Goal: Task Accomplishment & Management: Use online tool/utility

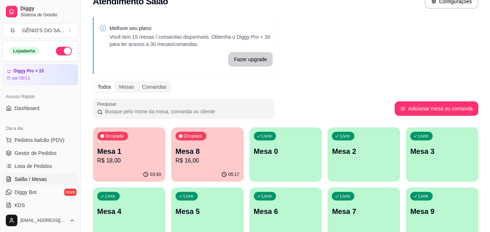
scroll to position [36, 0]
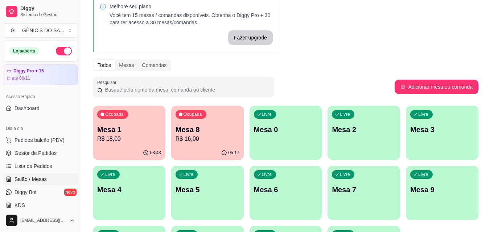
click at [148, 146] on div "03:43" at bounding box center [129, 153] width 73 height 14
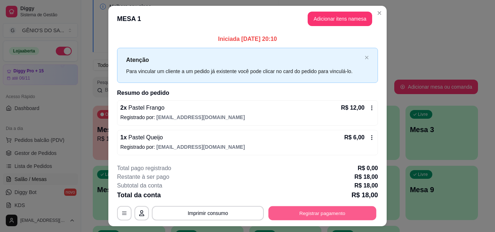
click at [281, 210] on button "Registrar pagamento" at bounding box center [323, 214] width 108 height 14
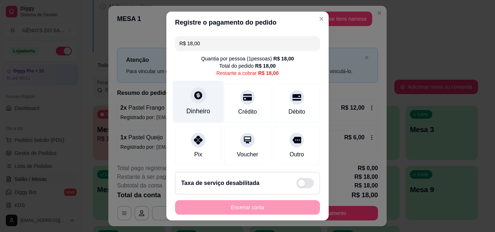
click at [201, 97] on div at bounding box center [198, 95] width 16 height 16
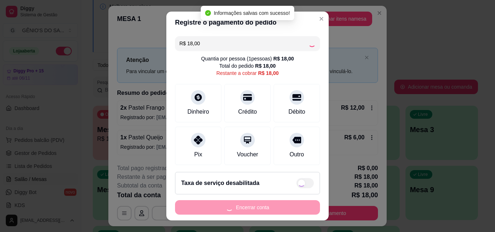
type input "R$ 0,00"
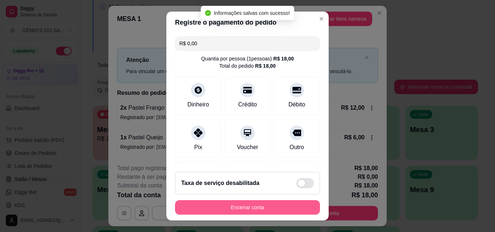
click at [246, 207] on button "Encerrar conta" at bounding box center [247, 208] width 145 height 15
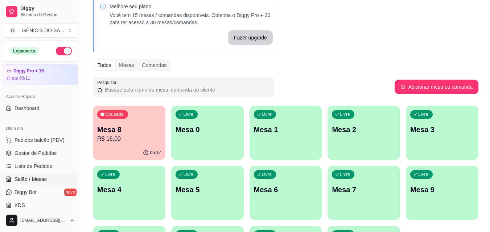
click at [132, 151] on div "05:17" at bounding box center [129, 153] width 73 height 14
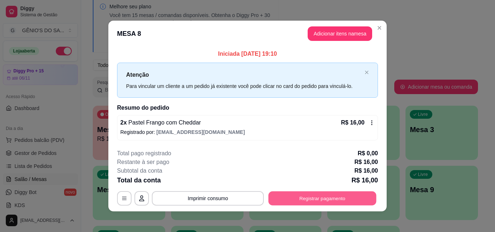
click at [291, 198] on button "Registrar pagamento" at bounding box center [323, 199] width 108 height 14
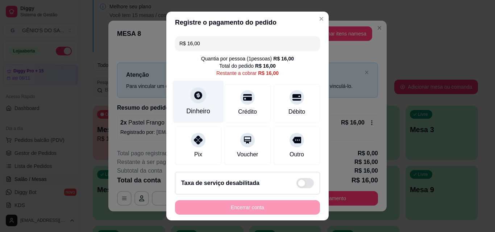
click at [202, 112] on div "Dinheiro" at bounding box center [198, 111] width 24 height 9
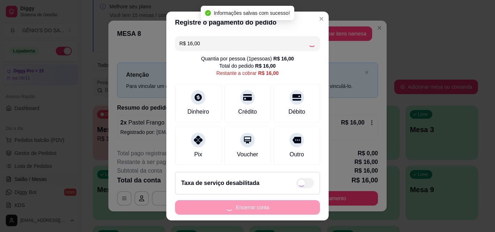
type input "R$ 0,00"
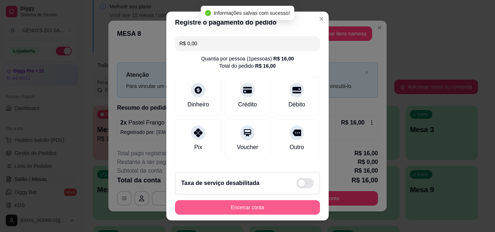
click at [243, 209] on button "Encerrar conta" at bounding box center [247, 208] width 145 height 15
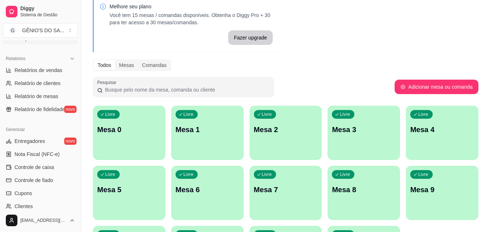
scroll to position [218, 0]
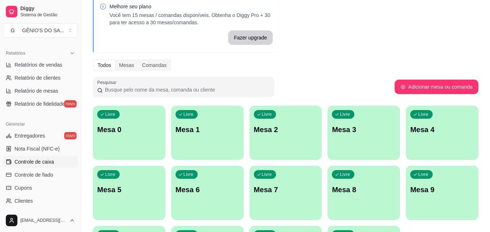
click at [23, 164] on span "Controle de caixa" at bounding box center [35, 161] width 40 height 7
click at [44, 163] on span "Controle de caixa" at bounding box center [35, 161] width 40 height 7
click at [43, 163] on span "Controle de caixa" at bounding box center [35, 161] width 40 height 7
click at [42, 163] on span "Controle de caixa" at bounding box center [35, 161] width 40 height 7
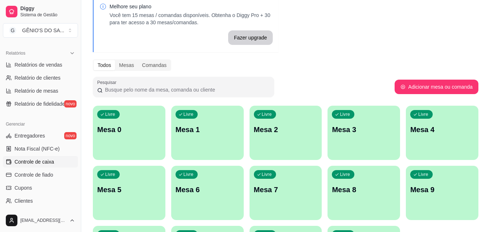
click at [42, 163] on span "Controle de caixa" at bounding box center [35, 161] width 40 height 7
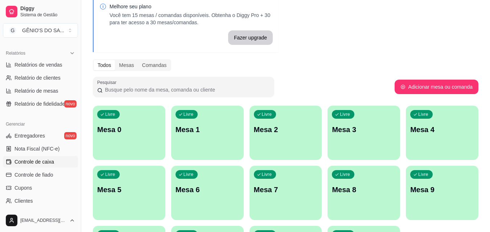
click at [42, 162] on span "Controle de caixa" at bounding box center [35, 161] width 40 height 7
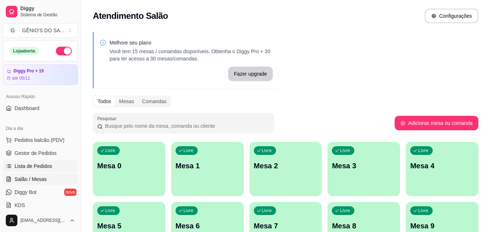
click at [41, 166] on span "Lista de Pedidos" at bounding box center [34, 166] width 38 height 7
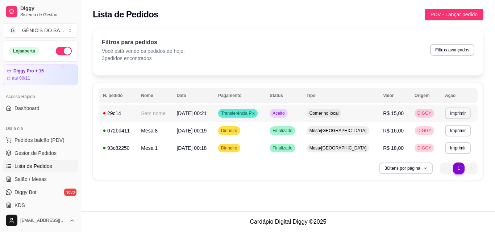
click at [451, 112] on button "Imprimir" at bounding box center [458, 114] width 26 height 12
click at [445, 133] on button "Impressora" at bounding box center [443, 139] width 53 height 12
click at [43, 152] on span "Gestor de Pedidos" at bounding box center [36, 153] width 42 height 7
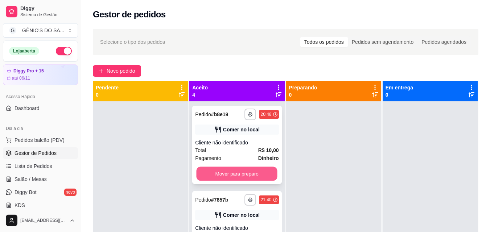
click at [253, 170] on button "Mover para preparo" at bounding box center [237, 174] width 81 height 14
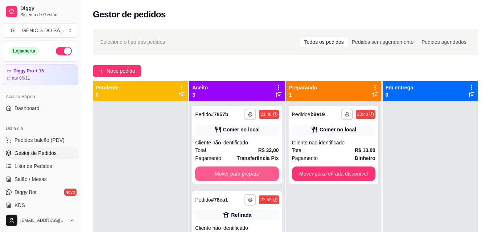
click at [253, 170] on button "Mover para preparo" at bounding box center [236, 174] width 83 height 15
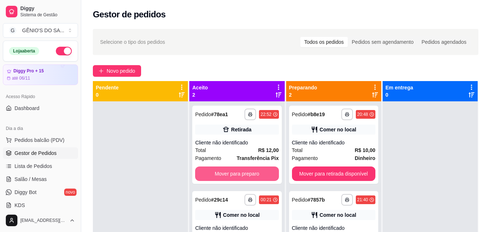
click at [253, 170] on button "Mover para preparo" at bounding box center [236, 174] width 83 height 15
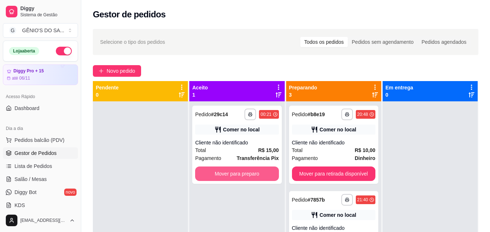
click at [253, 170] on button "Mover para preparo" at bounding box center [236, 174] width 83 height 15
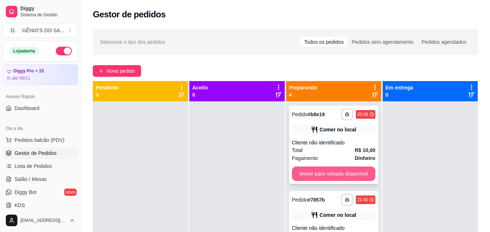
click at [347, 171] on button "Mover para retirada disponível" at bounding box center [333, 174] width 83 height 15
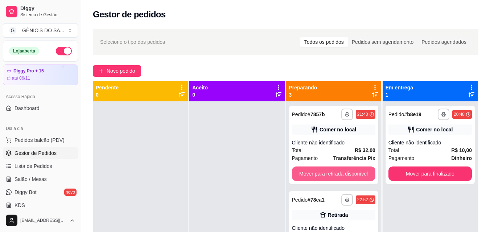
click at [347, 171] on button "Mover para retirada disponível" at bounding box center [333, 174] width 83 height 15
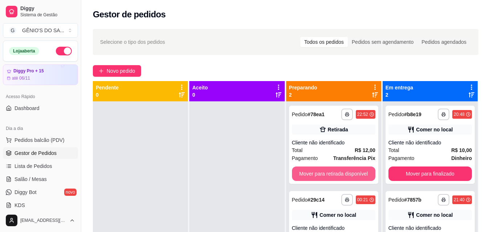
click at [347, 171] on button "Mover para retirada disponível" at bounding box center [333, 174] width 83 height 15
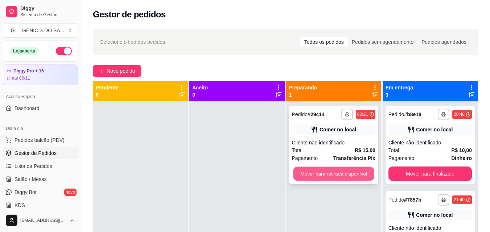
click at [347, 171] on button "Mover para retirada disponível" at bounding box center [333, 174] width 81 height 14
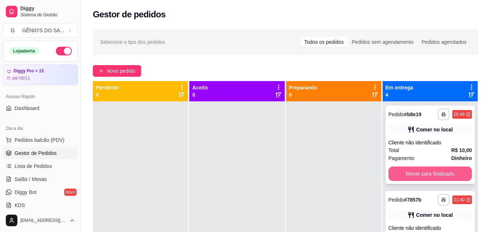
click at [428, 171] on button "Mover para finalizado" at bounding box center [429, 174] width 83 height 15
click at [428, 171] on button "Mover para finalizado" at bounding box center [430, 174] width 81 height 14
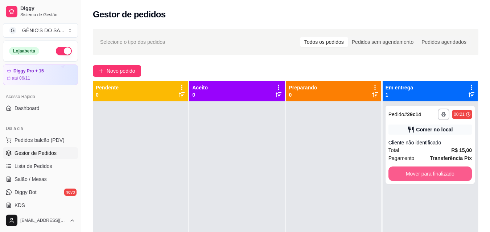
click at [428, 171] on button "Mover para finalizado" at bounding box center [429, 174] width 83 height 15
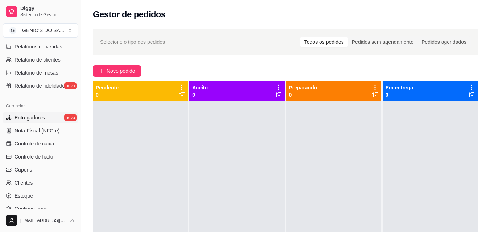
scroll to position [254, 0]
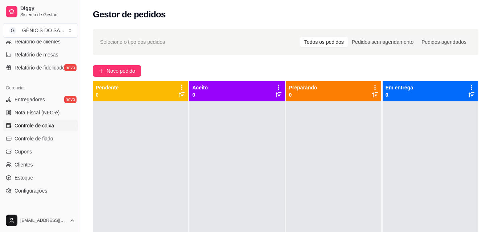
click at [44, 130] on link "Controle de caixa" at bounding box center [40, 126] width 75 height 12
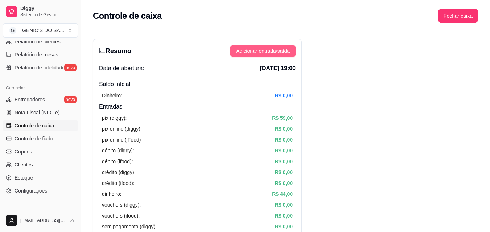
click at [239, 53] on span "Adicionar entrada/saída" at bounding box center [263, 51] width 54 height 8
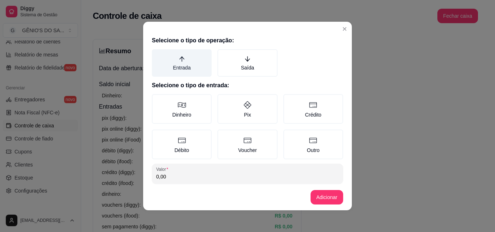
click at [181, 62] on label "Entrada" at bounding box center [182, 63] width 60 height 28
click at [157, 55] on button "Entrada" at bounding box center [155, 52] width 6 height 6
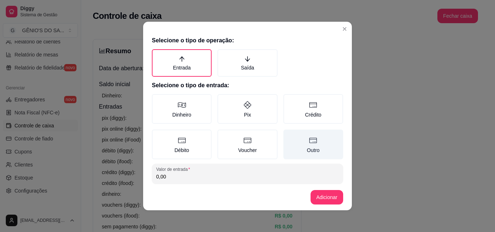
click at [304, 147] on label "Outro" at bounding box center [314, 145] width 60 height 30
click at [289, 135] on button "Outro" at bounding box center [286, 132] width 6 height 6
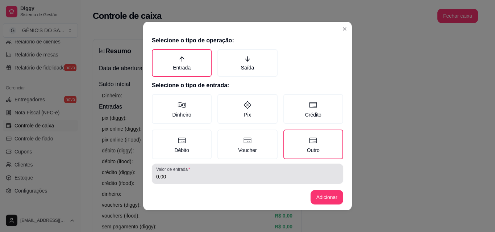
click at [173, 177] on input "0,00" at bounding box center [247, 176] width 183 height 7
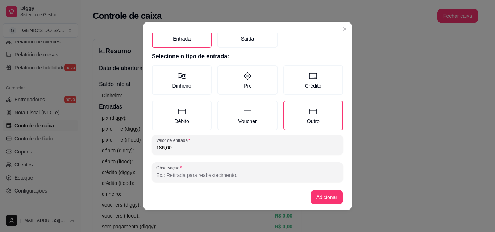
scroll to position [39, 0]
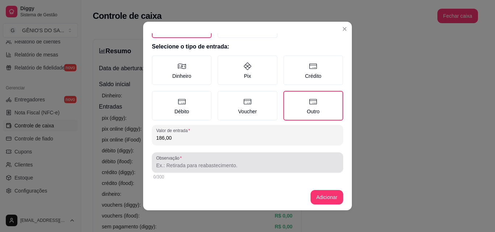
type input "186,00"
click at [171, 170] on div at bounding box center [247, 163] width 183 height 15
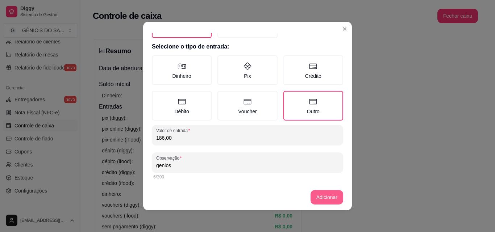
type input "genios"
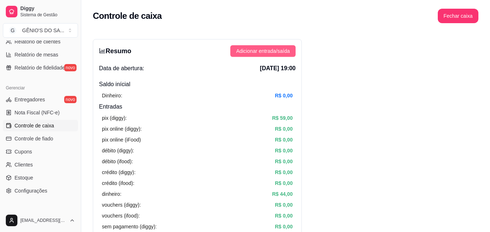
click at [260, 54] on span "Adicionar entrada/saída" at bounding box center [263, 51] width 54 height 8
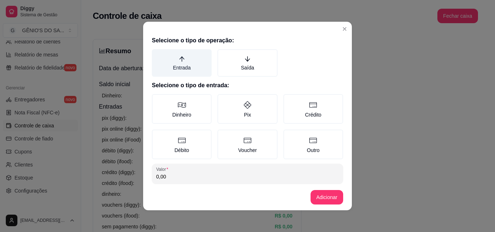
click at [178, 65] on label "Entrada" at bounding box center [182, 63] width 60 height 28
click at [157, 55] on button "Entrada" at bounding box center [155, 52] width 6 height 6
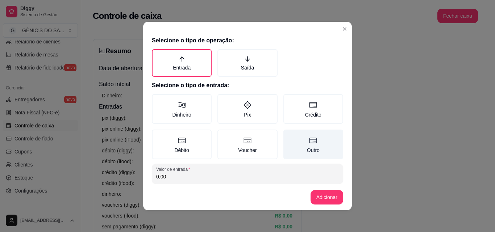
click at [311, 141] on label "Outro" at bounding box center [314, 145] width 60 height 30
click at [289, 135] on button "Outro" at bounding box center [286, 132] width 6 height 6
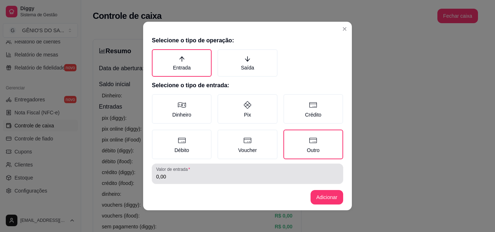
click at [209, 174] on input "0,00" at bounding box center [247, 176] width 183 height 7
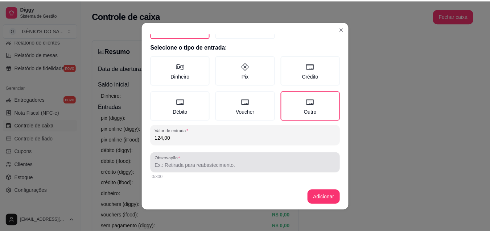
scroll to position [1, 0]
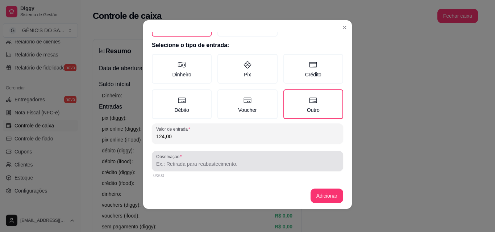
type input "124,00"
click at [212, 158] on div at bounding box center [247, 161] width 183 height 15
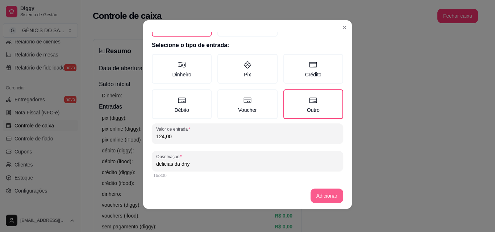
type input "delicias da driy"
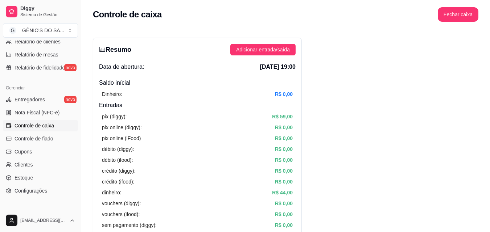
scroll to position [0, 0]
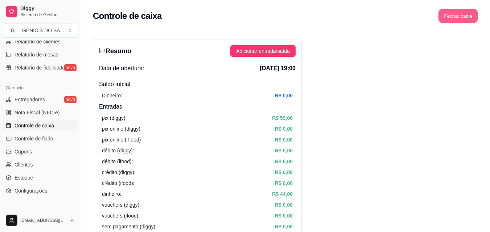
click at [454, 20] on button "Fechar caixa" at bounding box center [458, 16] width 40 height 14
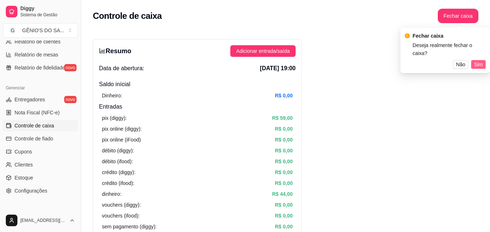
click at [476, 61] on span "Sim" at bounding box center [478, 65] width 9 height 8
